Goal: Transaction & Acquisition: Download file/media

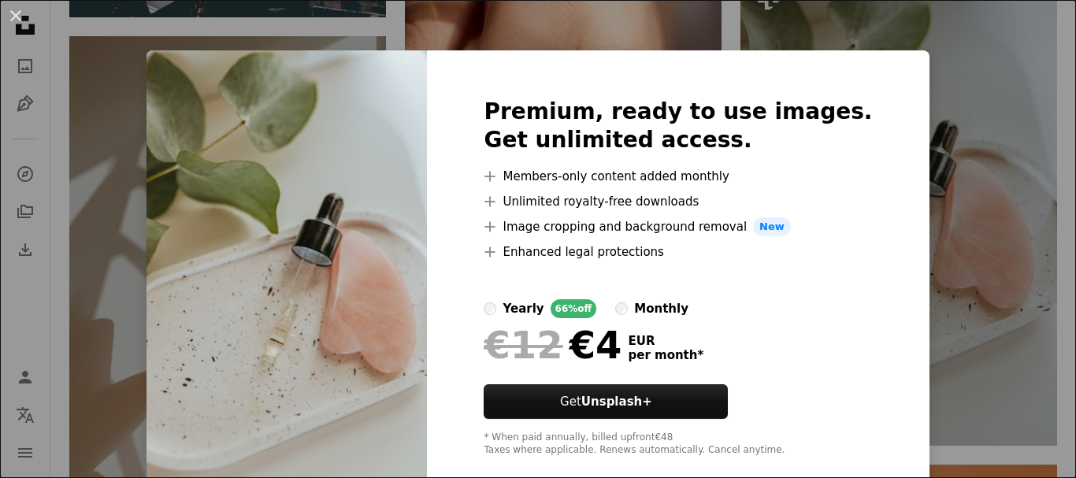
scroll to position [1522, 0]
drag, startPoint x: 815, startPoint y: 267, endPoint x: 796, endPoint y: 332, distance: 67.3
click at [807, 308] on div "Premium, ready to use images. Get unlimited access. A plus sign Members-only co…" at bounding box center [678, 277] width 502 height 454
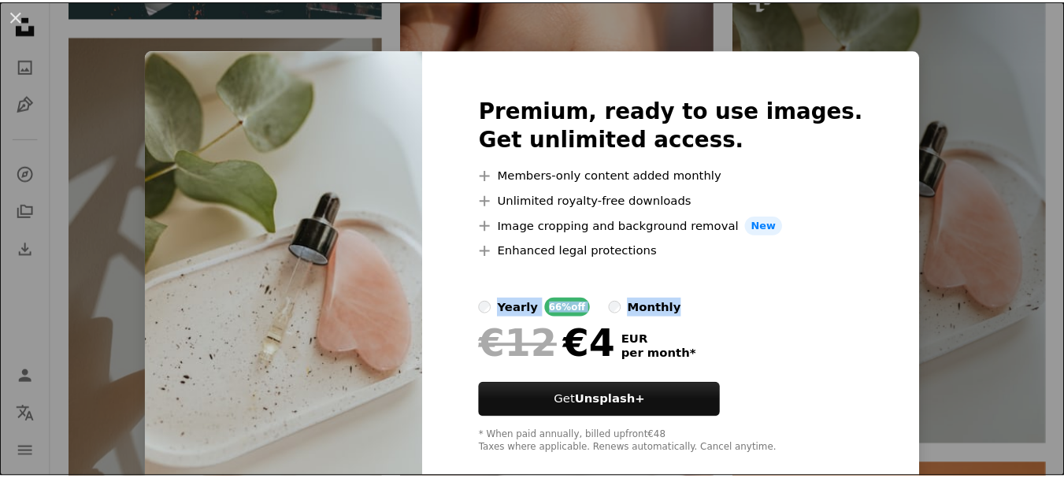
scroll to position [0, 0]
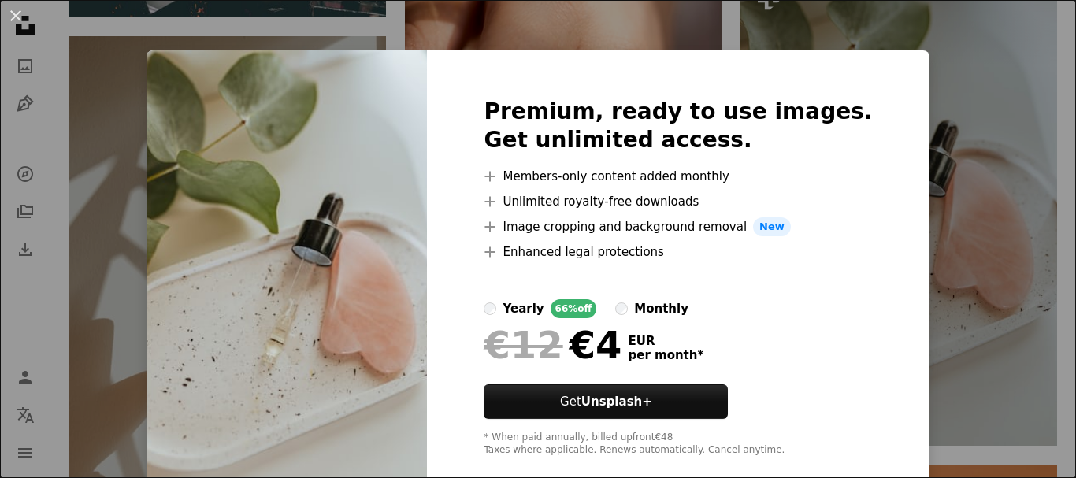
click at [871, 48] on div "An X shape Premium, ready to use images. Get unlimited access. A plus sign Memb…" at bounding box center [538, 239] width 1076 height 478
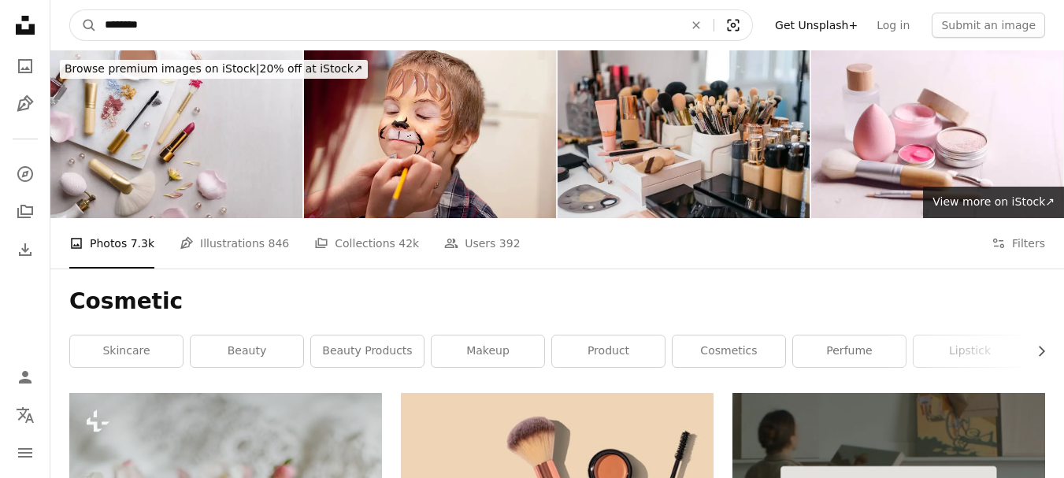
click at [752, 23] on icon "Visual search" at bounding box center [734, 25] width 38 height 16
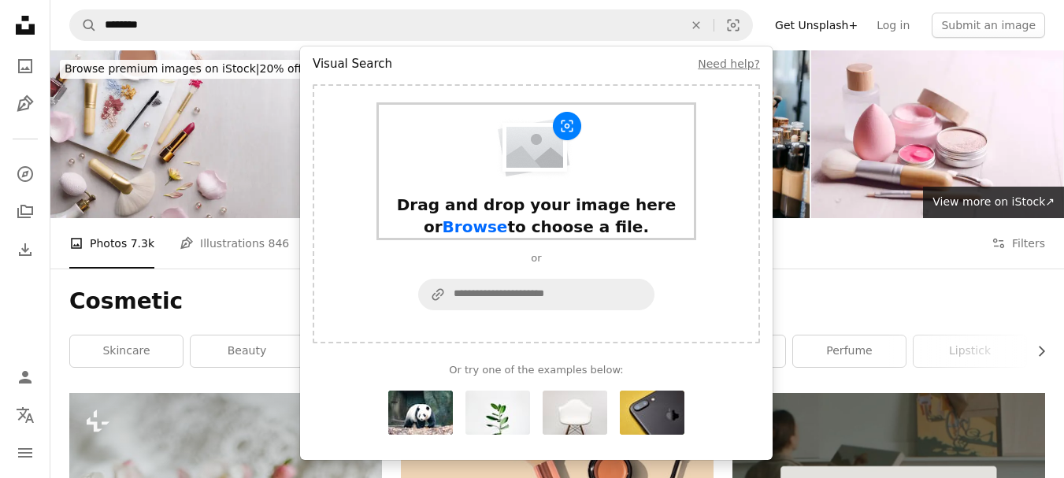
click at [508, 217] on span "Browse" at bounding box center [475, 226] width 65 height 19
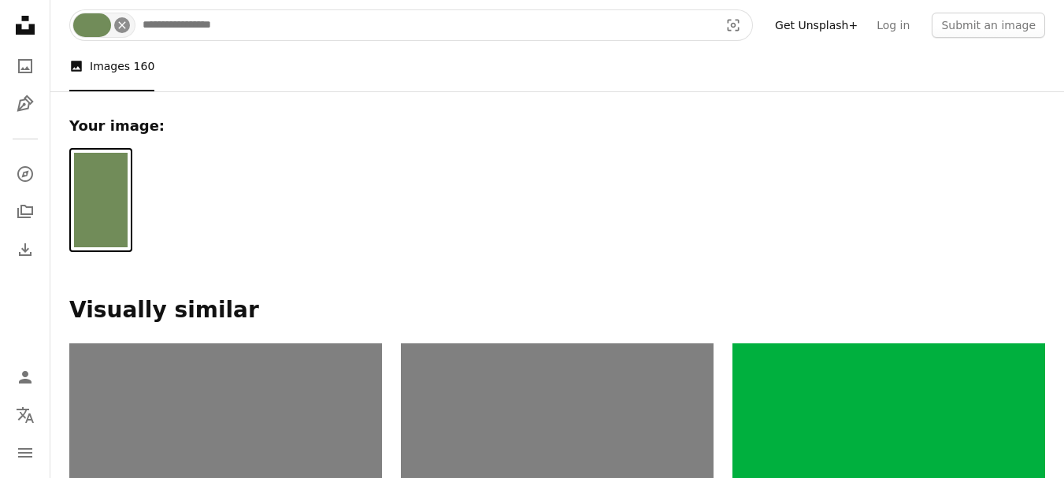
click at [126, 24] on icon "An X shape" at bounding box center [122, 25] width 13 height 13
type input "**********"
click at [70, 10] on button "A magnifying glass" at bounding box center [83, 25] width 27 height 30
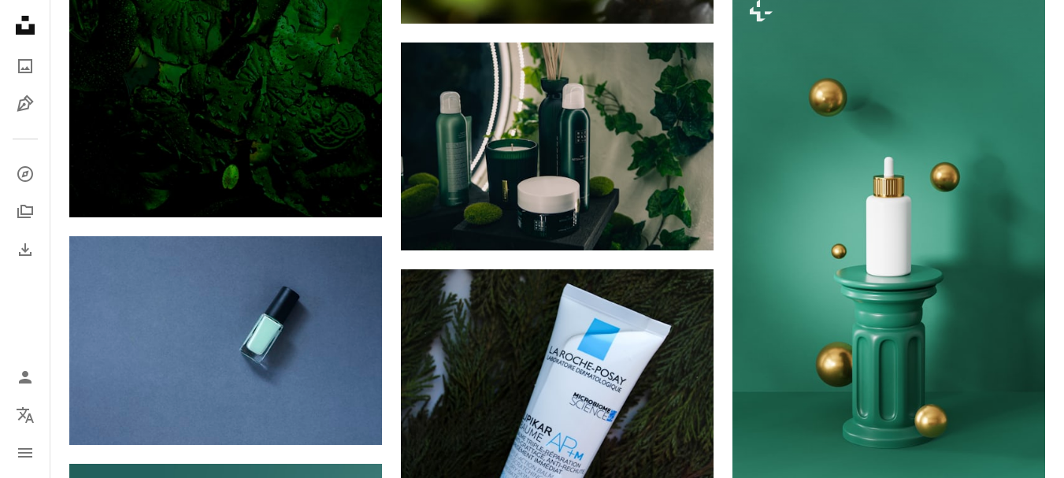
scroll to position [800, 0]
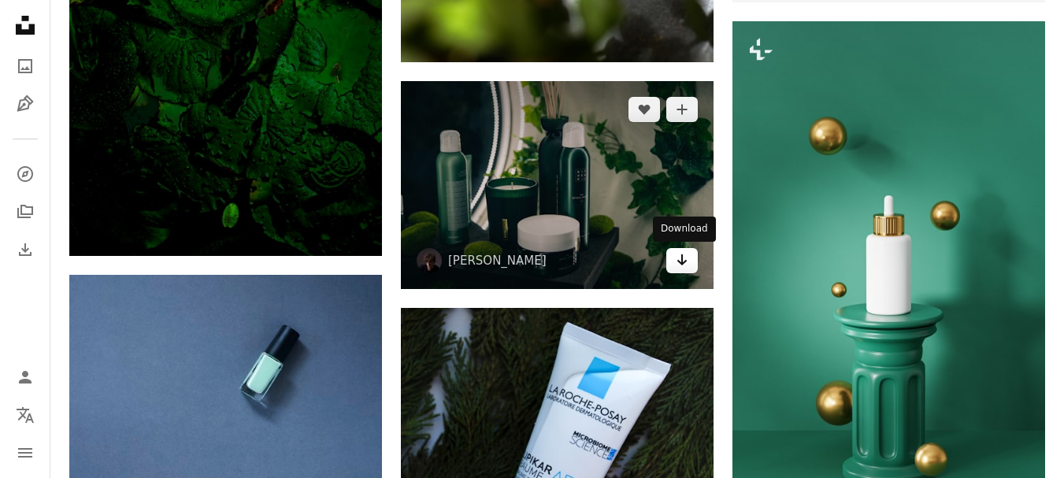
click at [689, 258] on link "Arrow pointing down" at bounding box center [682, 260] width 32 height 25
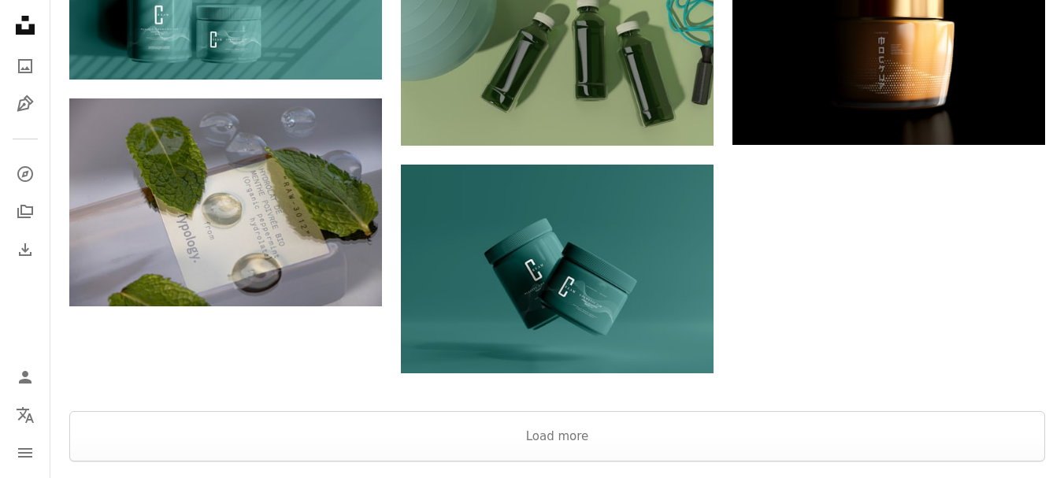
scroll to position [2171, 0]
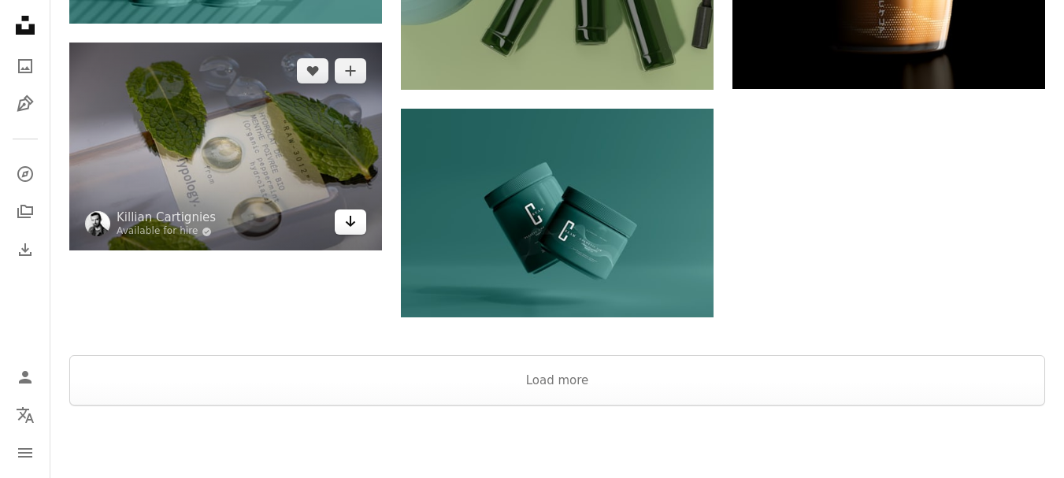
click at [353, 224] on icon "Download" at bounding box center [351, 221] width 10 height 11
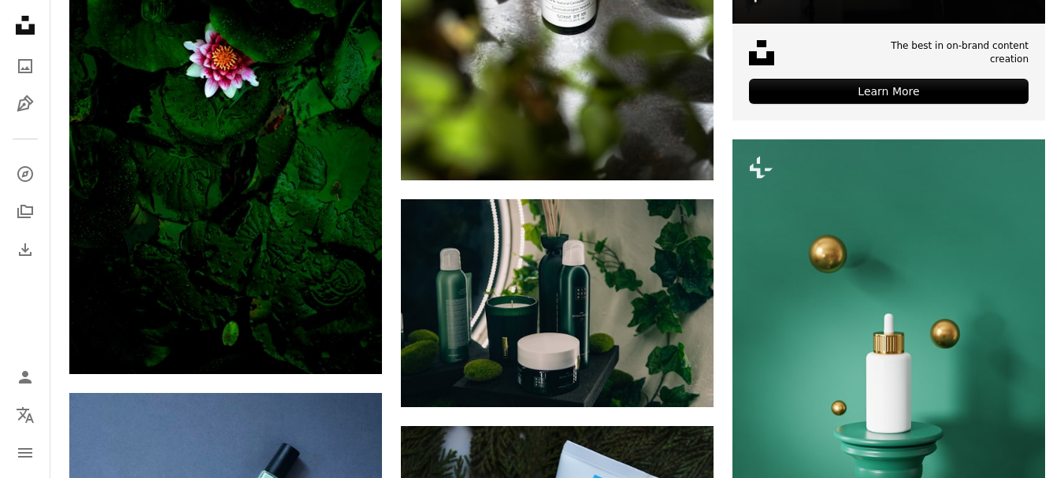
scroll to position [671, 0]
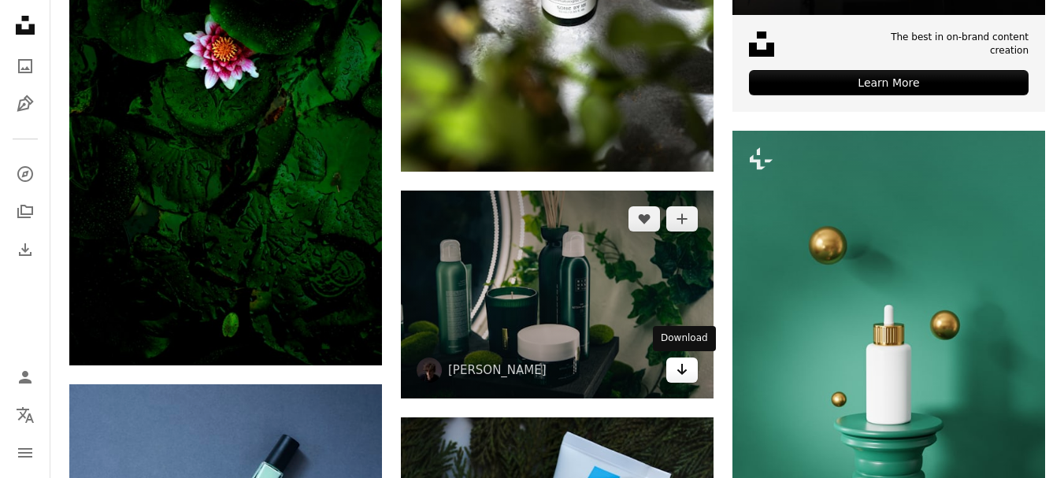
click at [681, 383] on link "Arrow pointing down" at bounding box center [682, 370] width 32 height 25
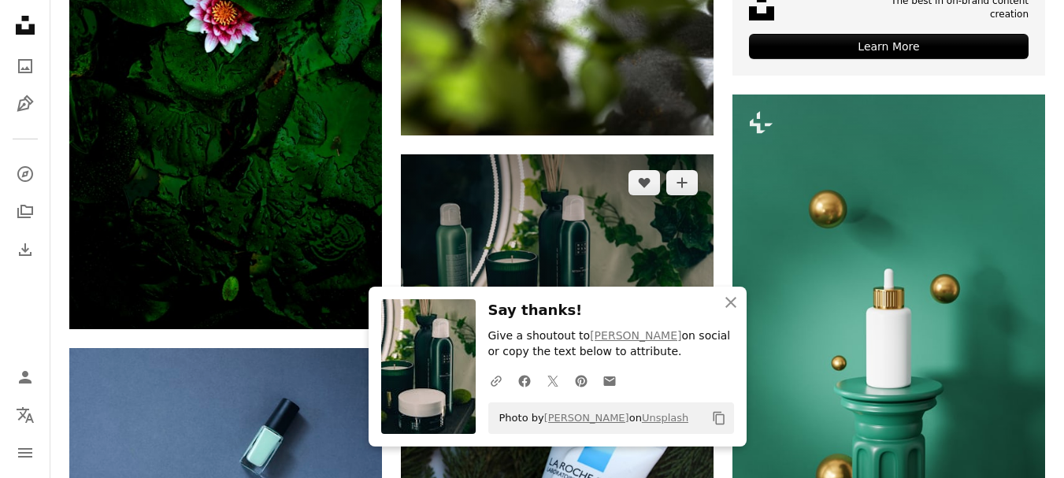
scroll to position [750, 0]
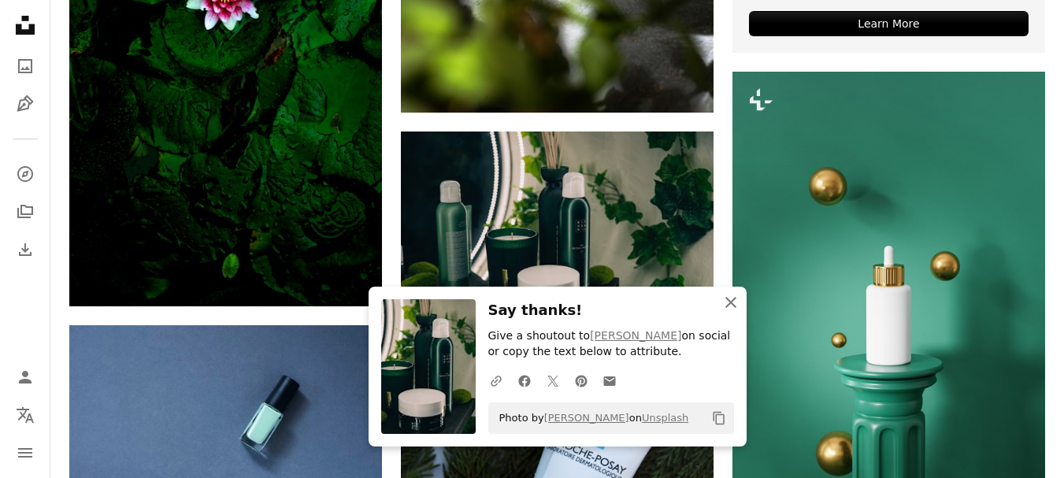
click at [727, 299] on icon "button" at bounding box center [731, 302] width 11 height 11
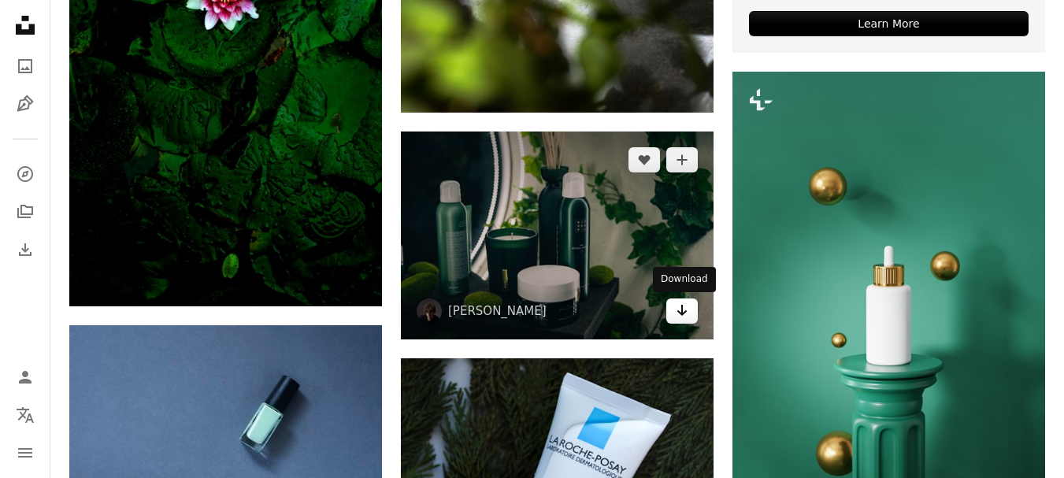
click at [672, 318] on link "Arrow pointing down" at bounding box center [682, 311] width 32 height 25
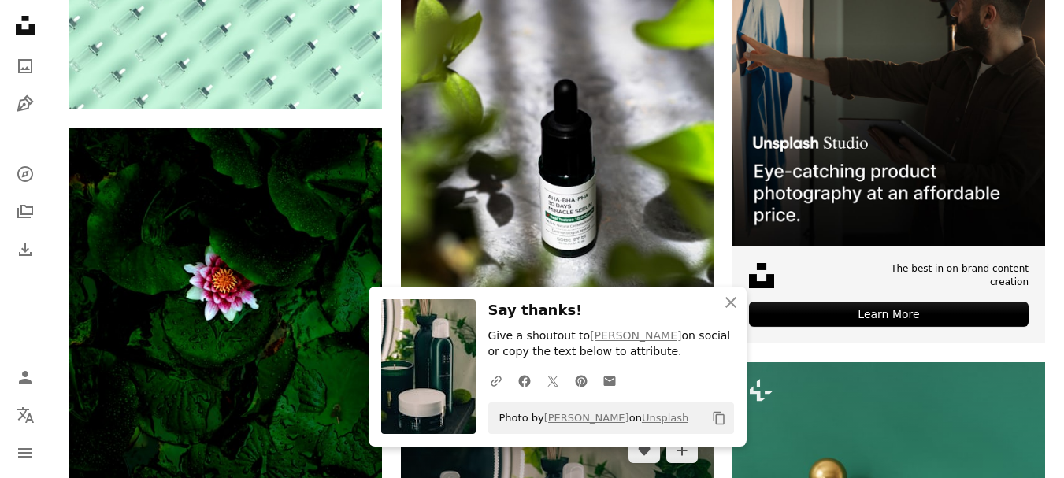
scroll to position [431, 0]
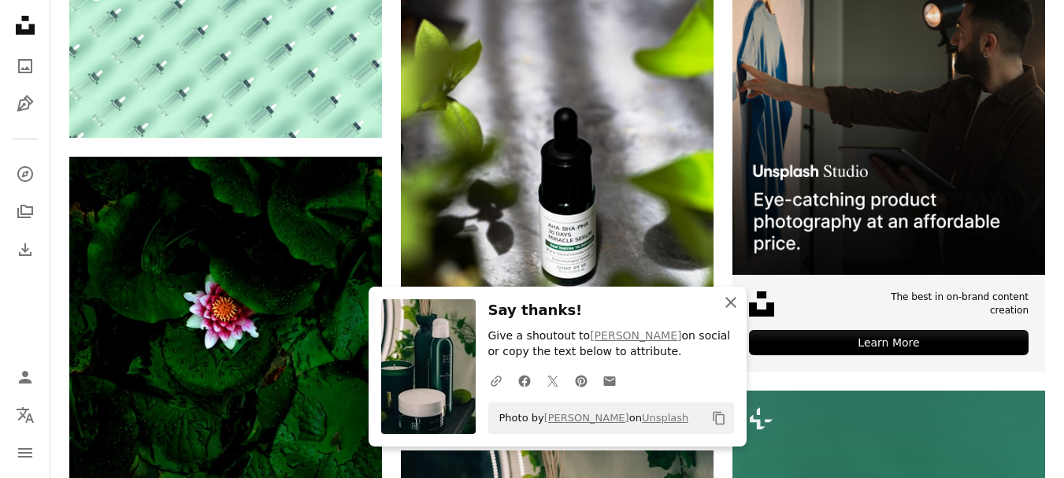
click at [728, 295] on icon "An X shape" at bounding box center [731, 302] width 19 height 19
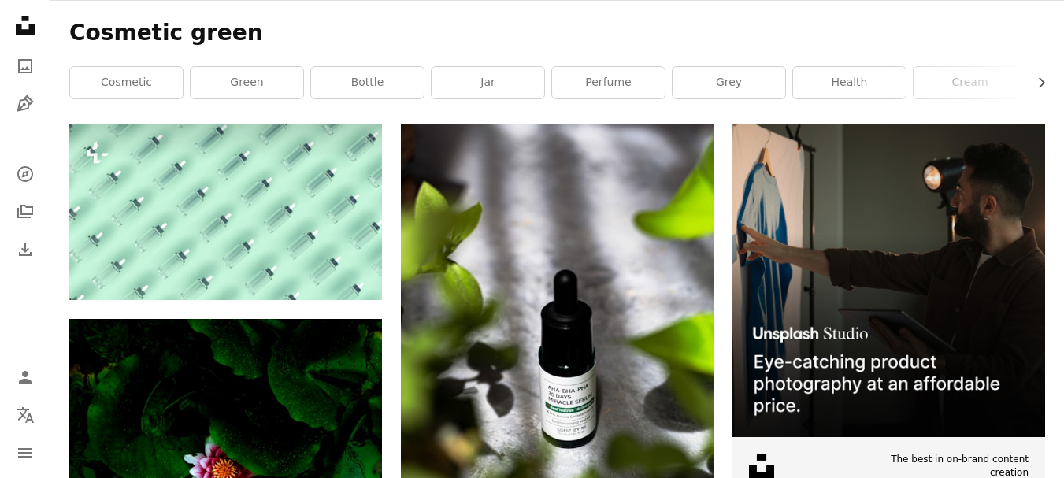
scroll to position [403, 0]
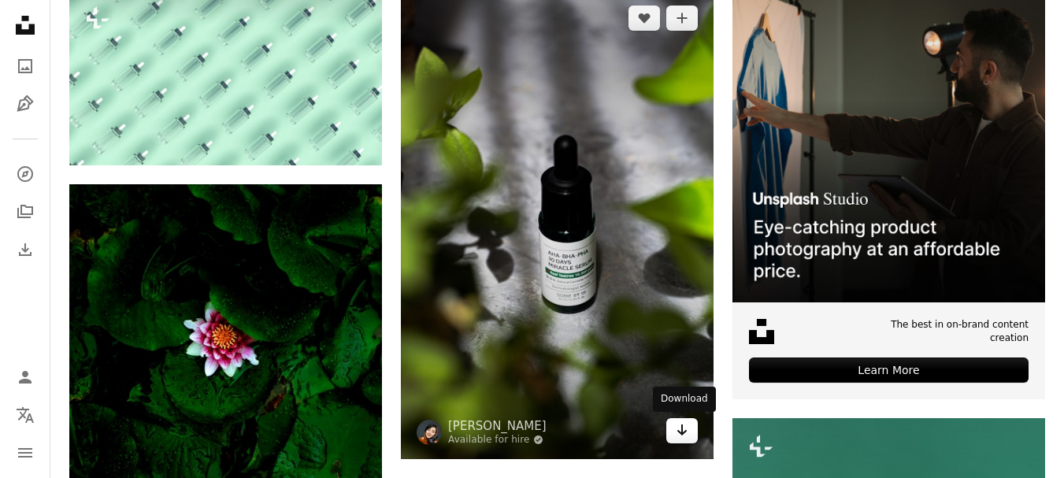
click at [679, 434] on icon "Arrow pointing down" at bounding box center [682, 430] width 13 height 19
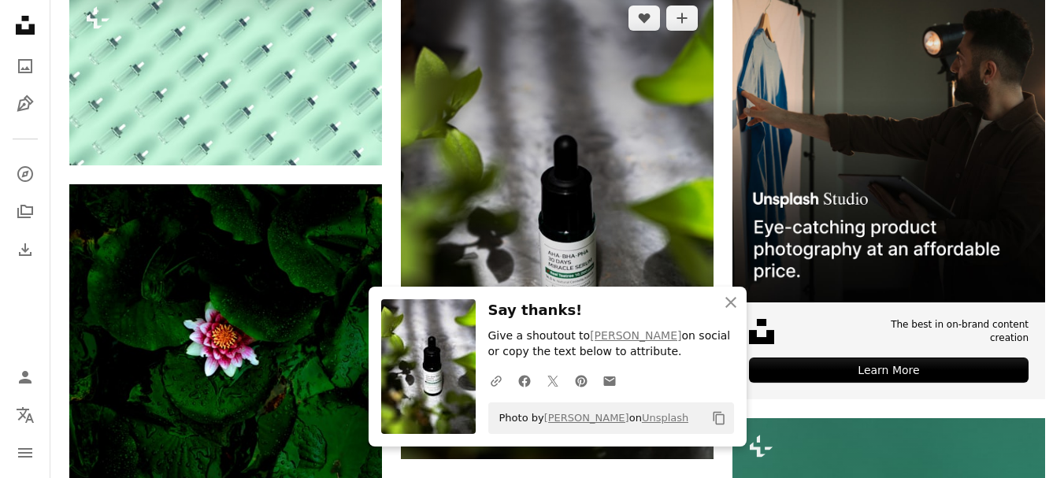
scroll to position [0, 0]
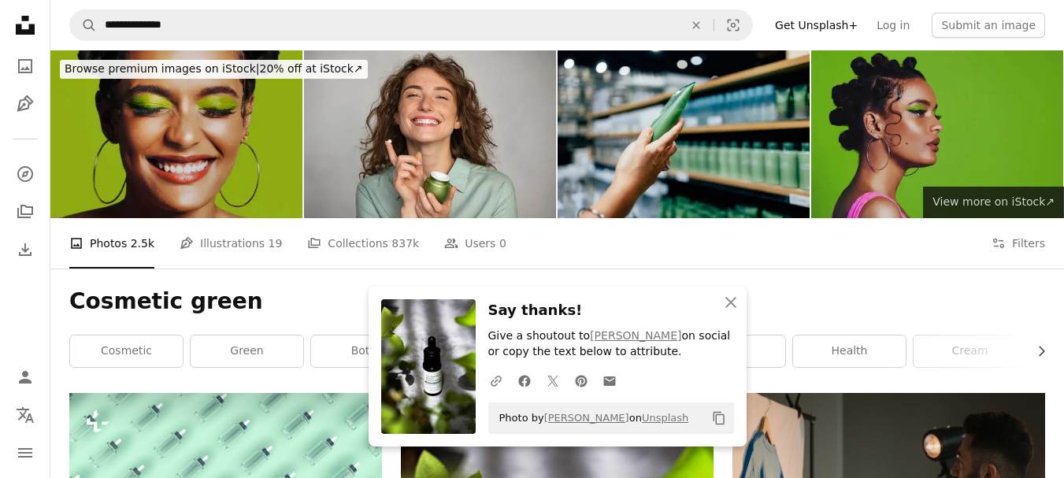
click at [971, 199] on span "View more on iStock ↗" at bounding box center [994, 201] width 122 height 13
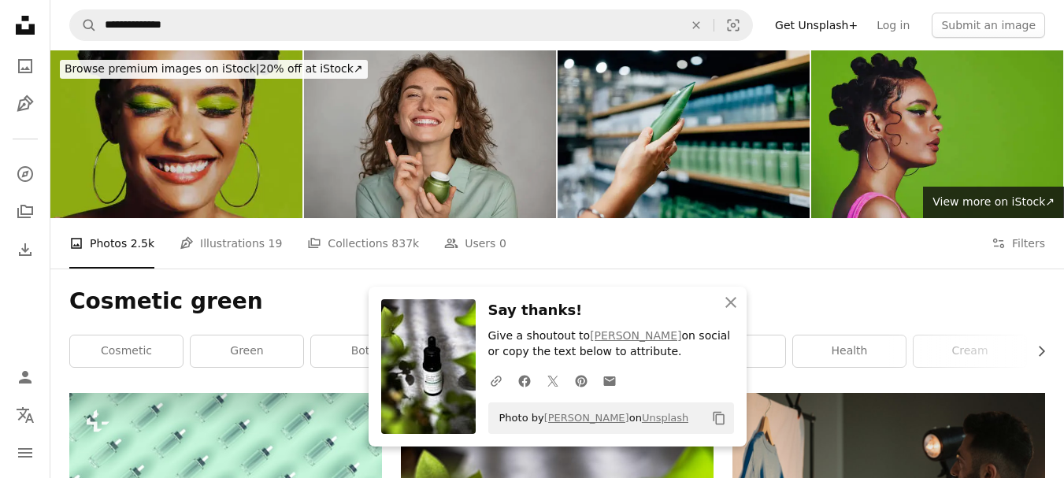
click at [466, 137] on img at bounding box center [430, 134] width 252 height 168
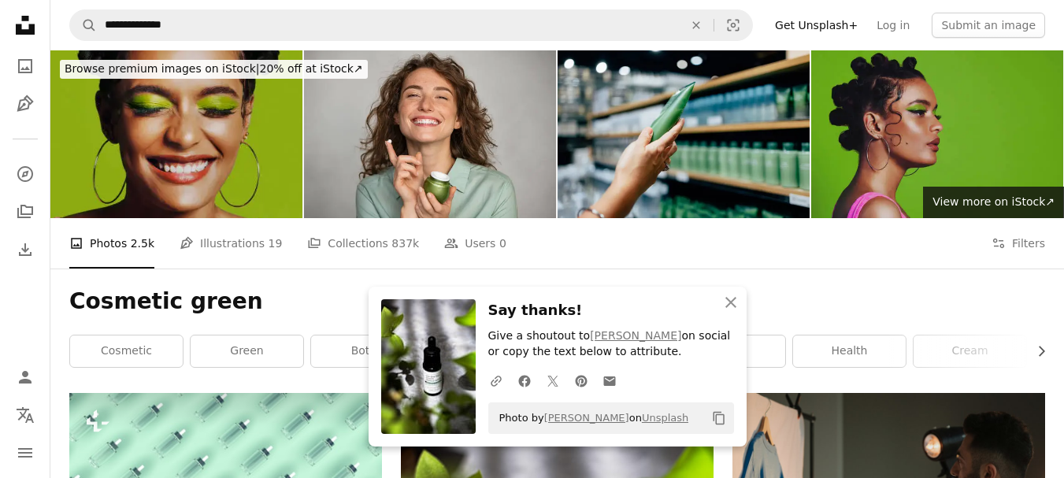
scroll to position [6, 0]
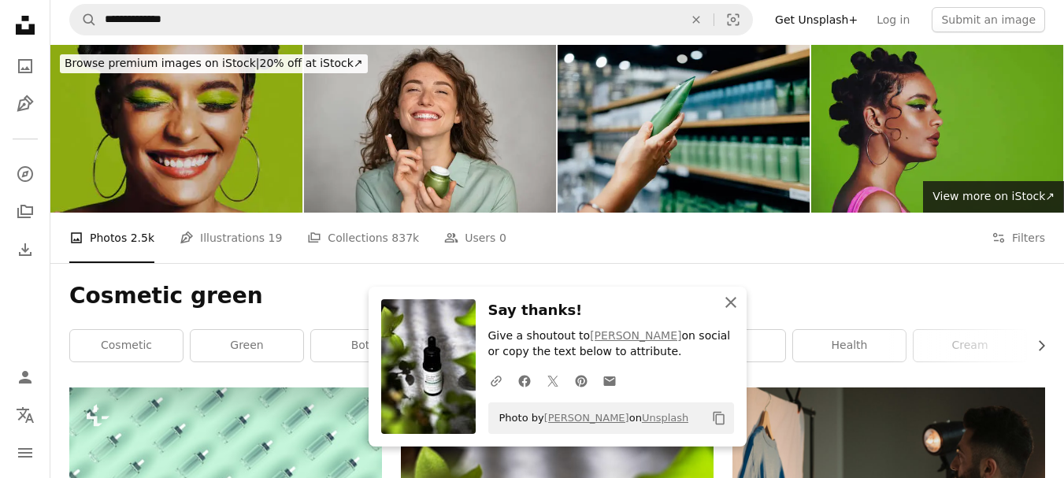
click at [733, 303] on icon "button" at bounding box center [731, 302] width 11 height 11
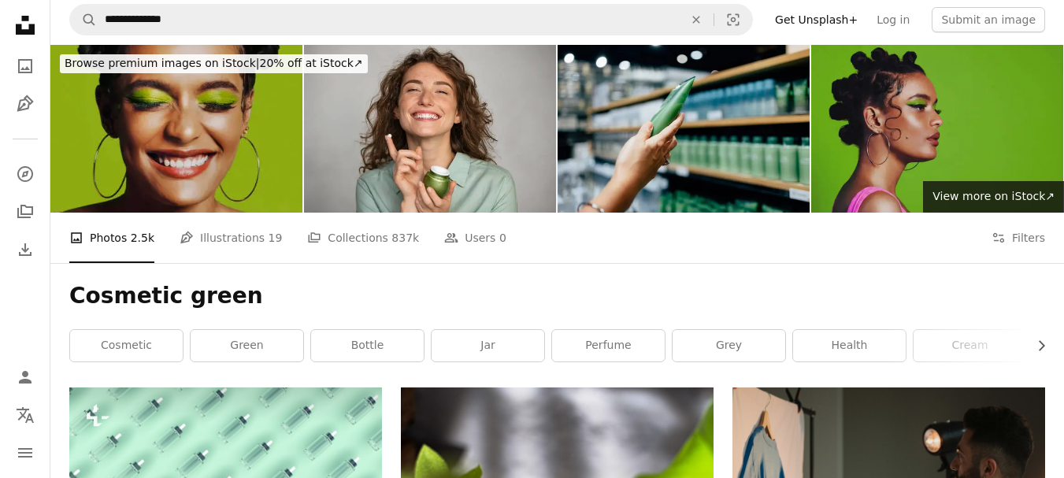
scroll to position [0, 0]
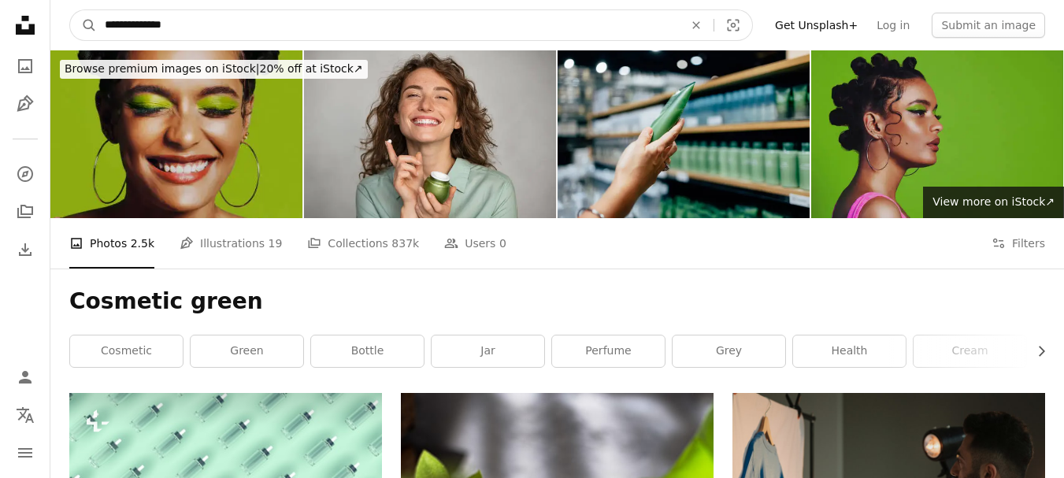
click at [262, 18] on input "**********" at bounding box center [388, 25] width 582 height 30
type input "**********"
click at [70, 10] on button "A magnifying glass" at bounding box center [83, 25] width 27 height 30
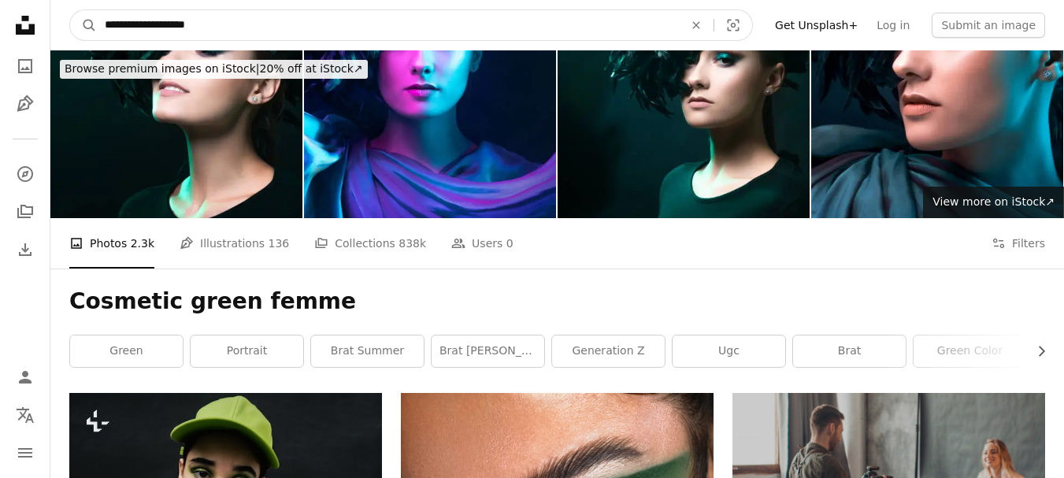
click at [260, 23] on input "**********" at bounding box center [388, 25] width 582 height 30
type input "**********"
click at [70, 10] on button "A magnifying glass" at bounding box center [83, 25] width 27 height 30
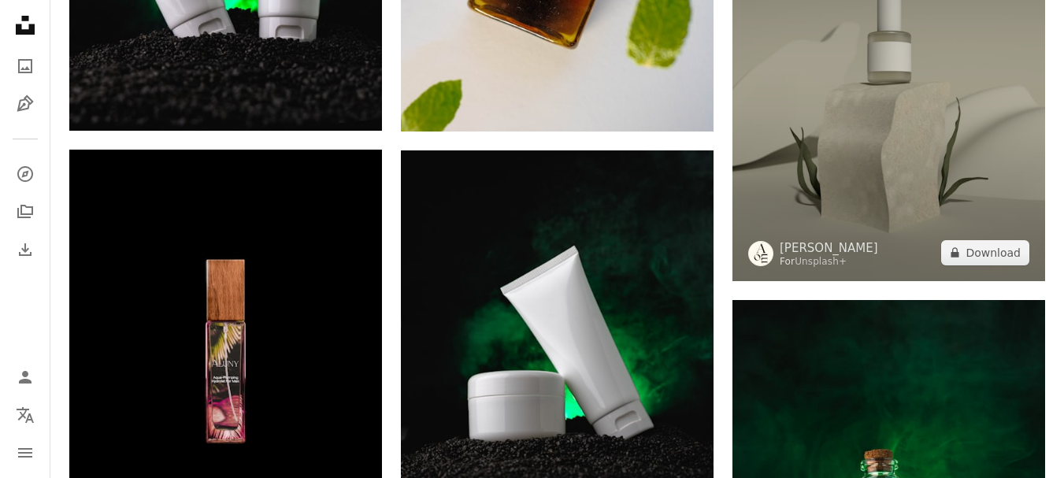
scroll to position [951, 0]
